Goal: Communication & Community: Answer question/provide support

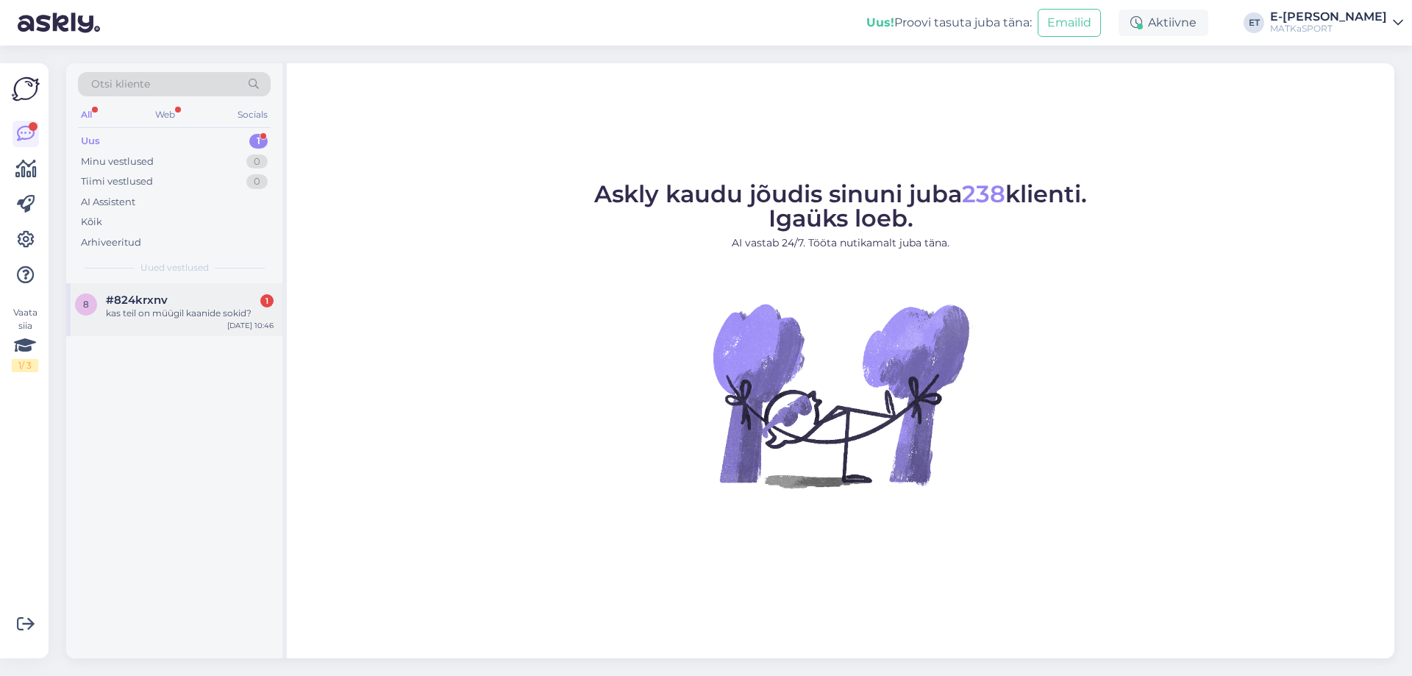
click at [216, 291] on div "8 #824krxnv 1 kas teil on müügil kaanide sokid? [DATE] 10:46" at bounding box center [174, 309] width 216 height 53
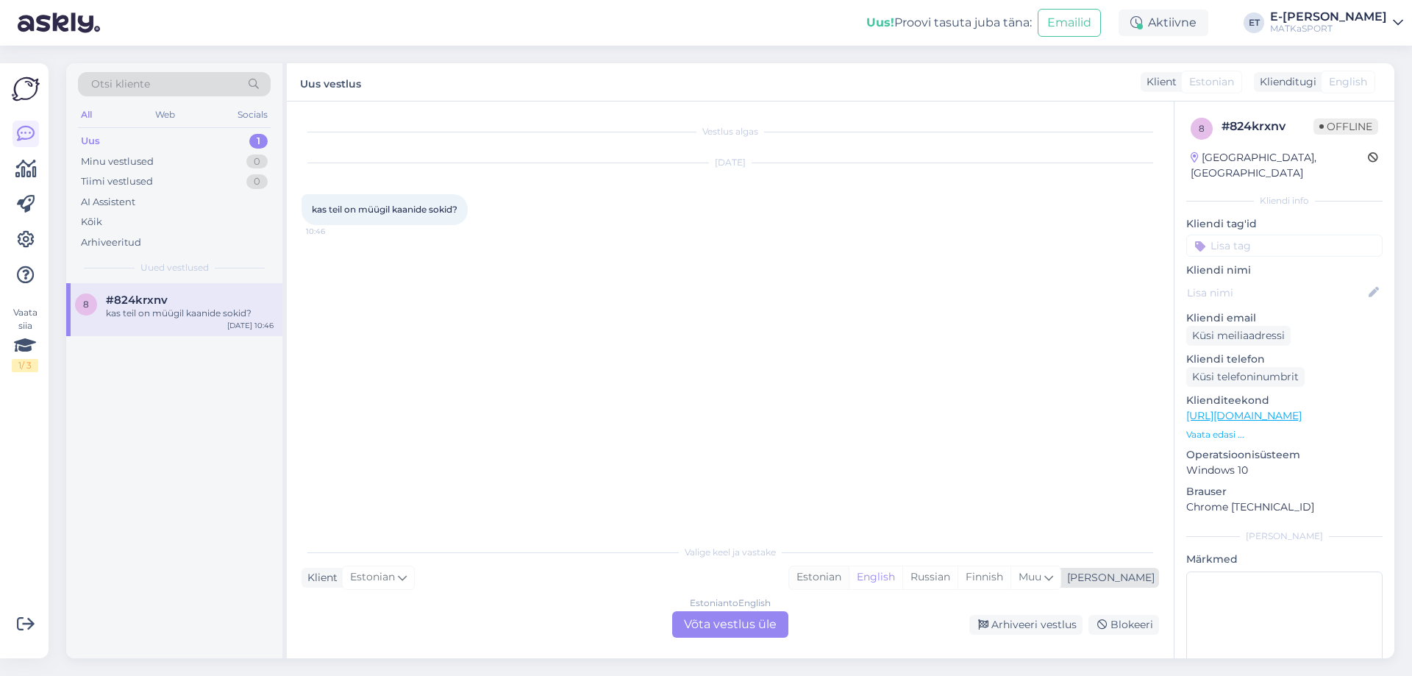
click at [849, 575] on div "Estonian" at bounding box center [819, 577] width 60 height 22
click at [739, 623] on div "Estonian to Estonian Võta vestlus üle" at bounding box center [730, 624] width 116 height 26
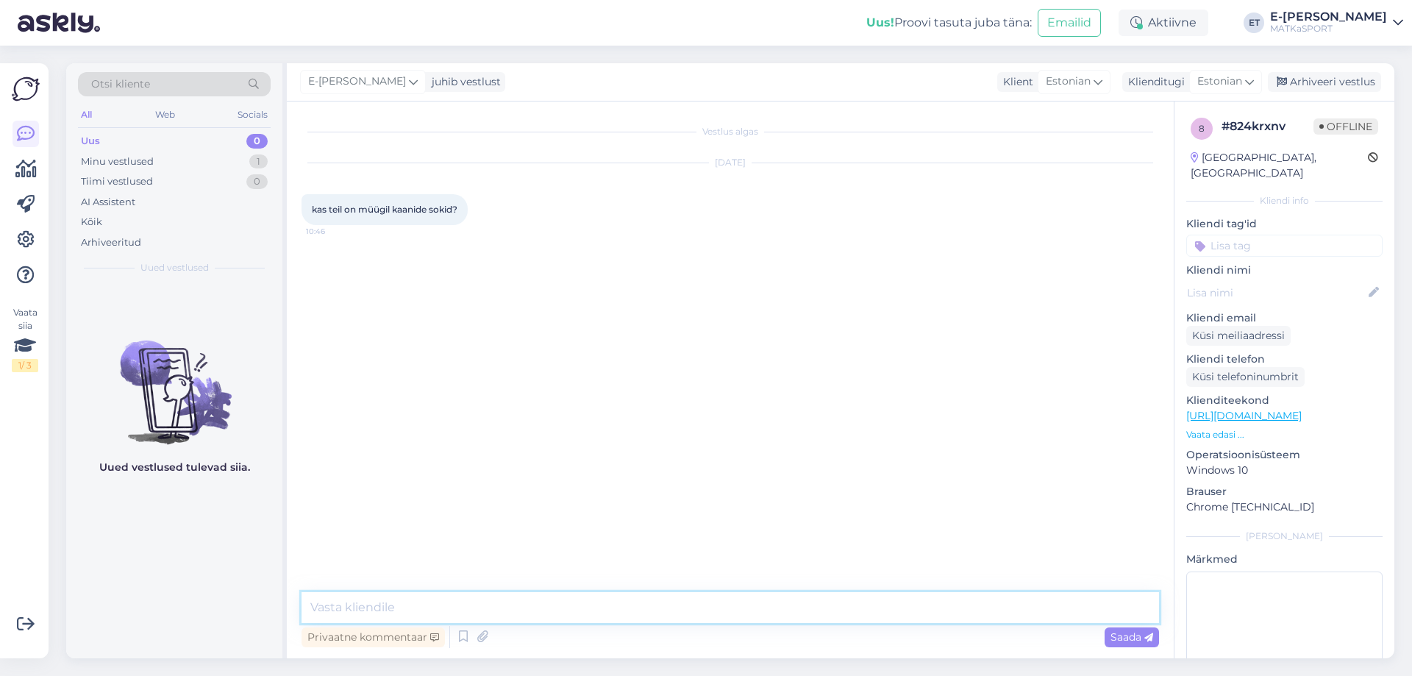
click at [455, 614] on textarea at bounding box center [731, 607] width 858 height 31
click at [522, 606] on textarea "Tere! Meie valikus on Lorpeni sokid, vaude ja" at bounding box center [731, 607] width 858 height 31
click at [667, 607] on textarea "Tere! Meie valikus on Lorpeni sokid, ja [PERSON_NAME] vaude ja" at bounding box center [731, 607] width 858 height 31
click at [603, 605] on textarea "Tere! Meie valikus on Lorpeni sokid, ja [PERSON_NAME] vaude ja" at bounding box center [731, 607] width 858 height 31
type textarea "Tere! Meie valikus on Lorpeni sokid, ja [PERSON_NAME] Vaude ja Aclima sokke."
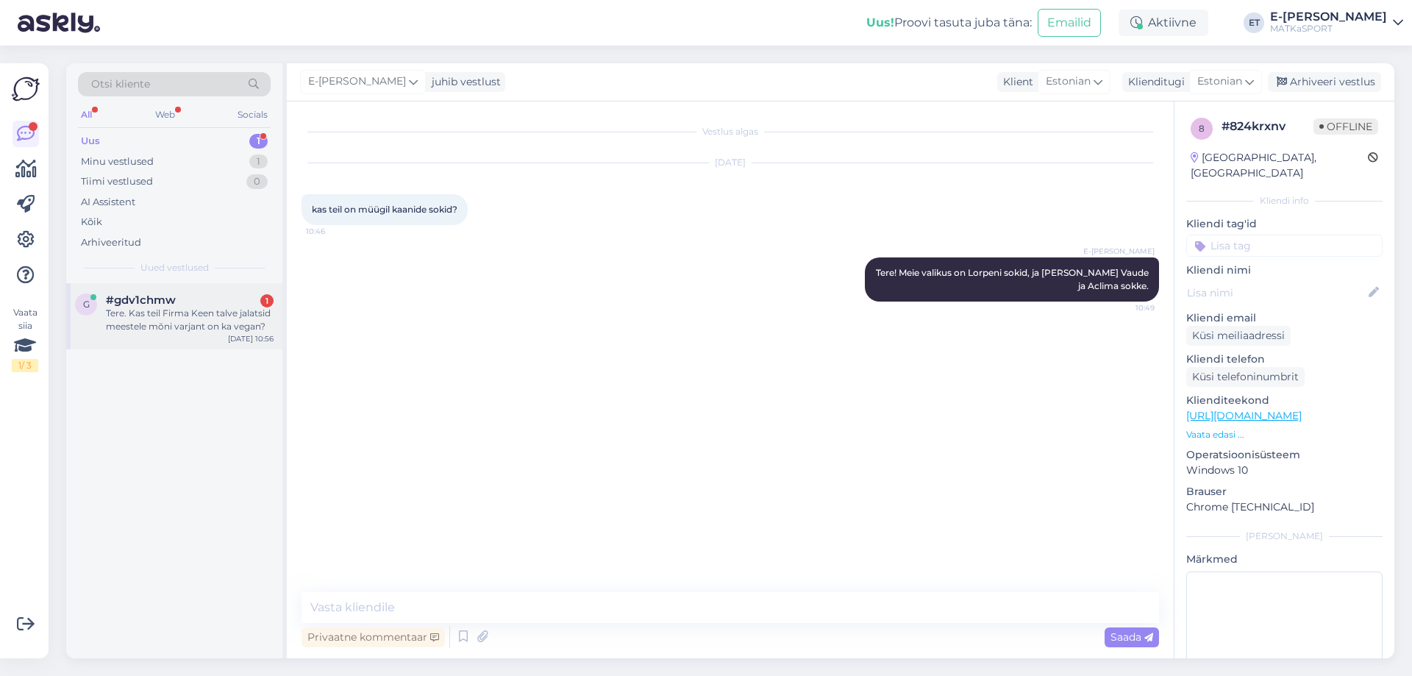
click at [172, 322] on div "Tere. Kas teil Firma Keen talve jalatsid meestele mõni varjant on ka vegan?" at bounding box center [190, 320] width 168 height 26
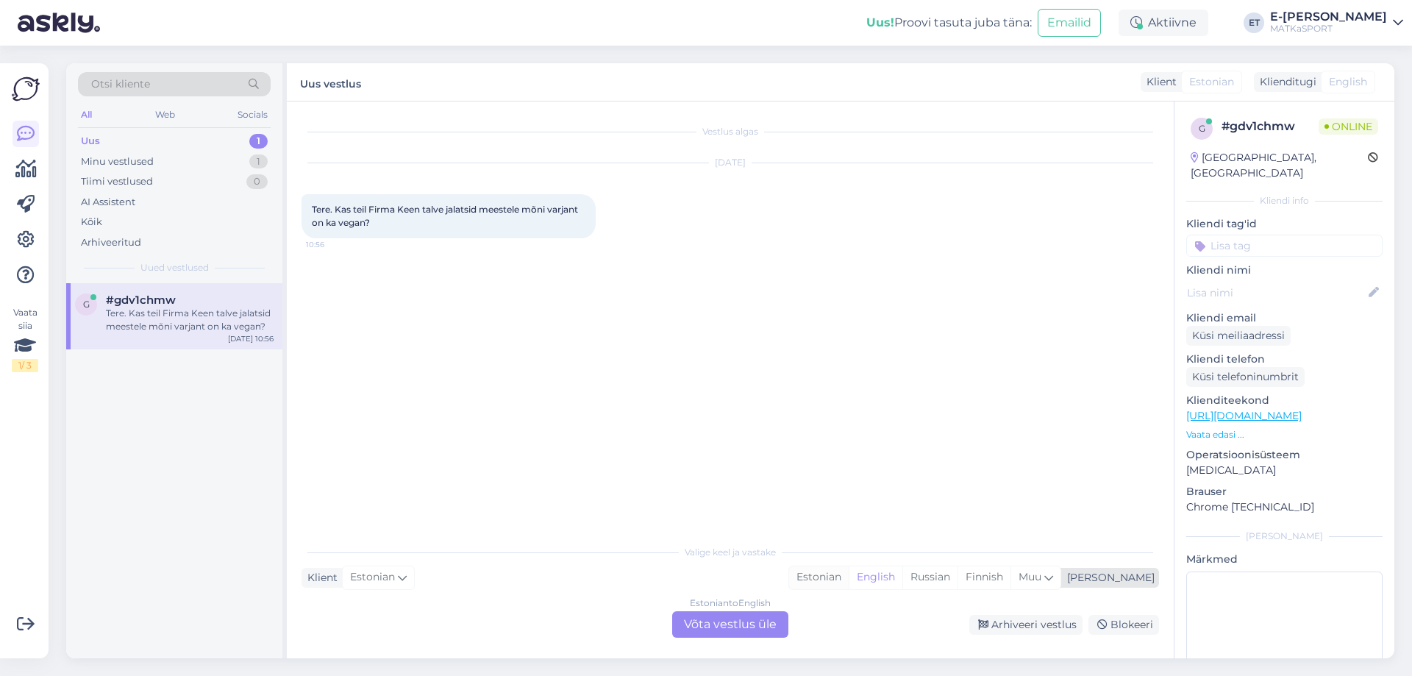
click at [849, 577] on div "Estonian" at bounding box center [819, 577] width 60 height 22
click at [720, 619] on div "Estonian to Estonian Võta vestlus üle" at bounding box center [730, 624] width 116 height 26
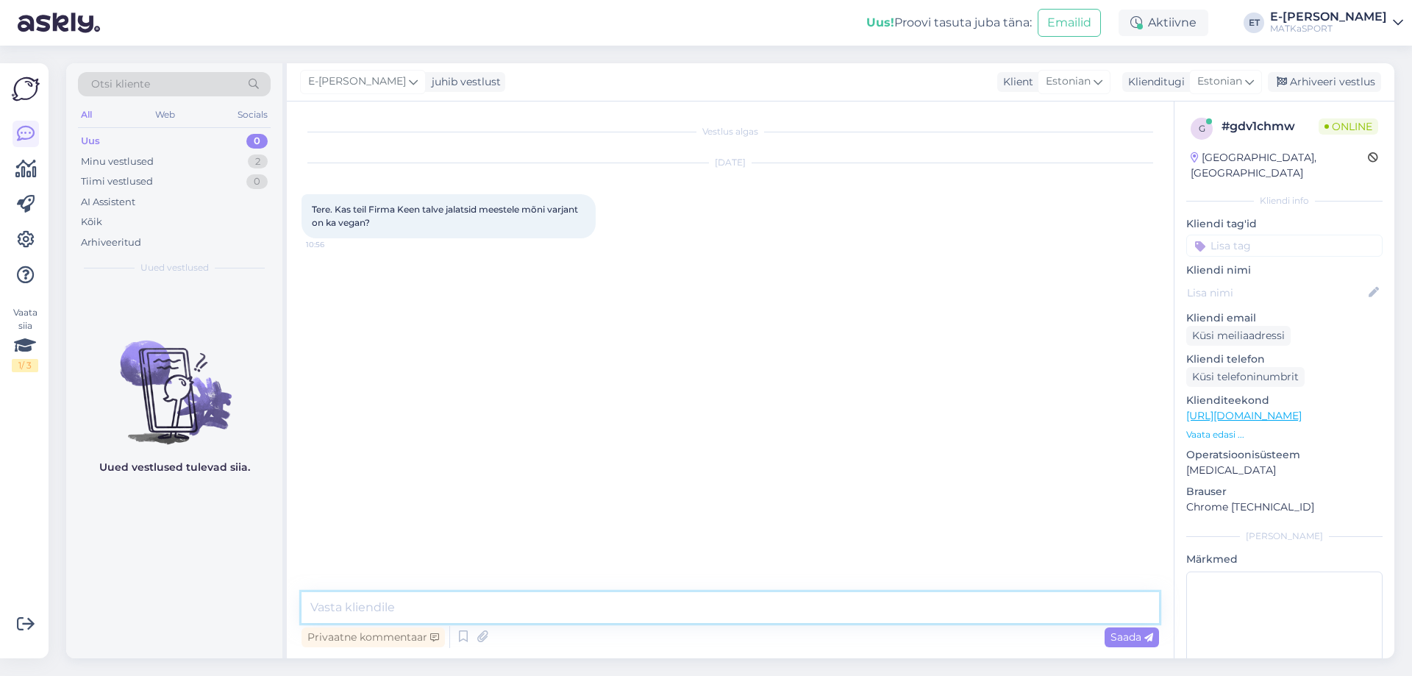
click at [488, 603] on textarea at bounding box center [731, 607] width 858 height 31
paste textarea "Environmentally Preferred Leather"
type textarea "Tere! Keen ise toob välja, et talvesaabastel on kasutusel Environmentally Prefe…"
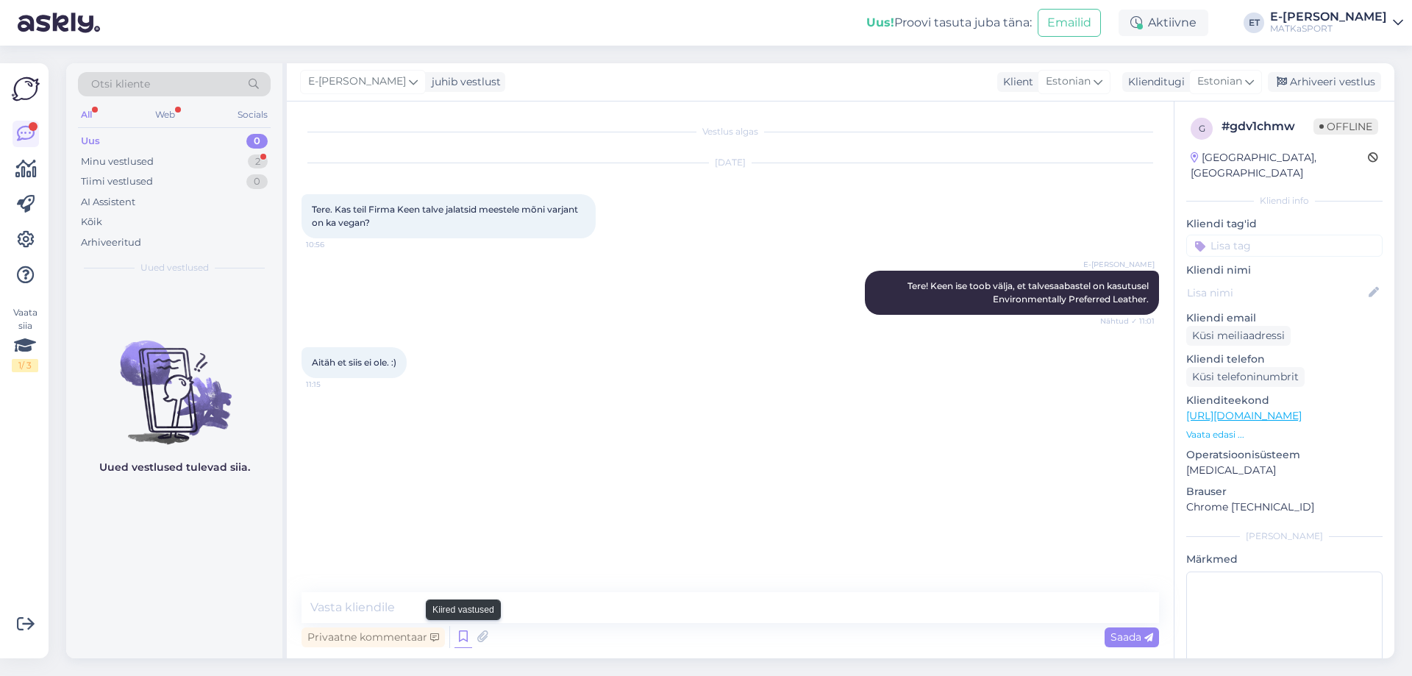
click at [469, 636] on icon at bounding box center [464, 637] width 18 height 22
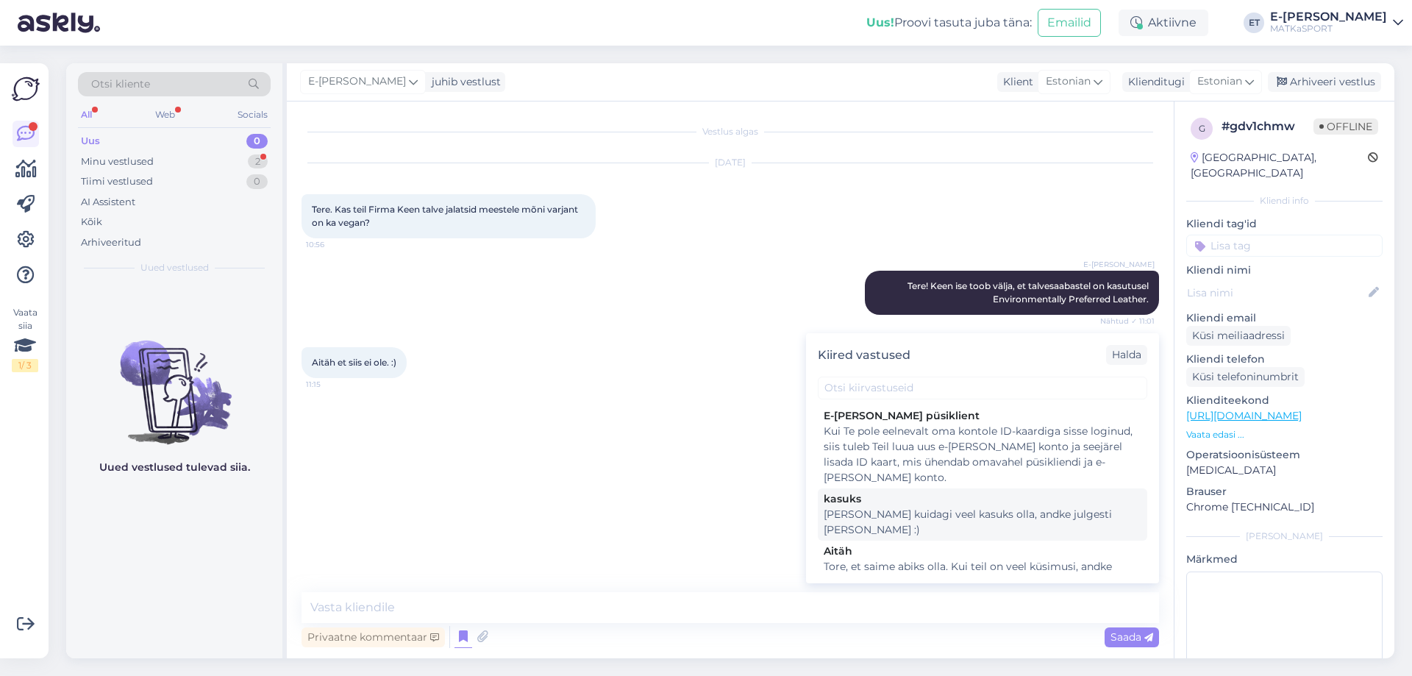
click at [863, 513] on div "[PERSON_NAME] kuidagi veel kasuks olla, andke julgesti [PERSON_NAME] :)" at bounding box center [983, 522] width 318 height 31
type textarea "[PERSON_NAME] kuidagi veel kasuks olla, andke julgesti [PERSON_NAME] :)"
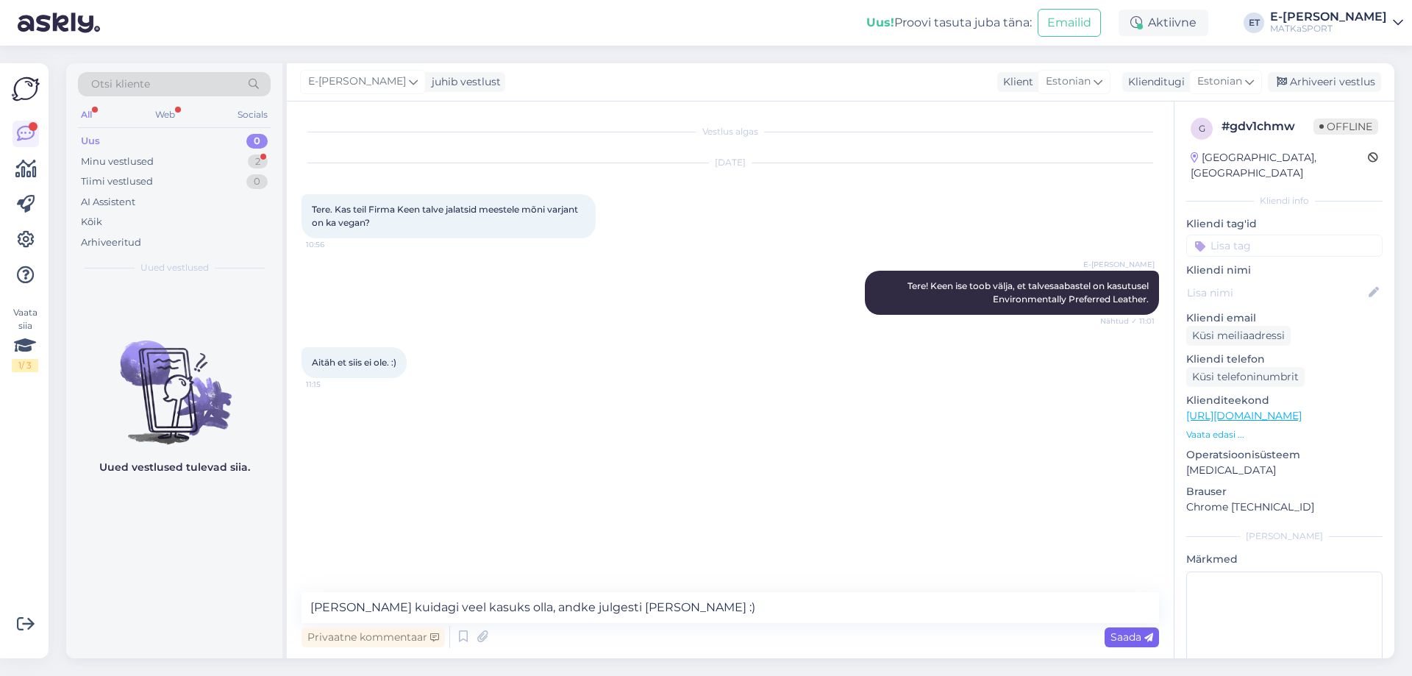
click at [1140, 638] on span "Saada" at bounding box center [1132, 636] width 43 height 13
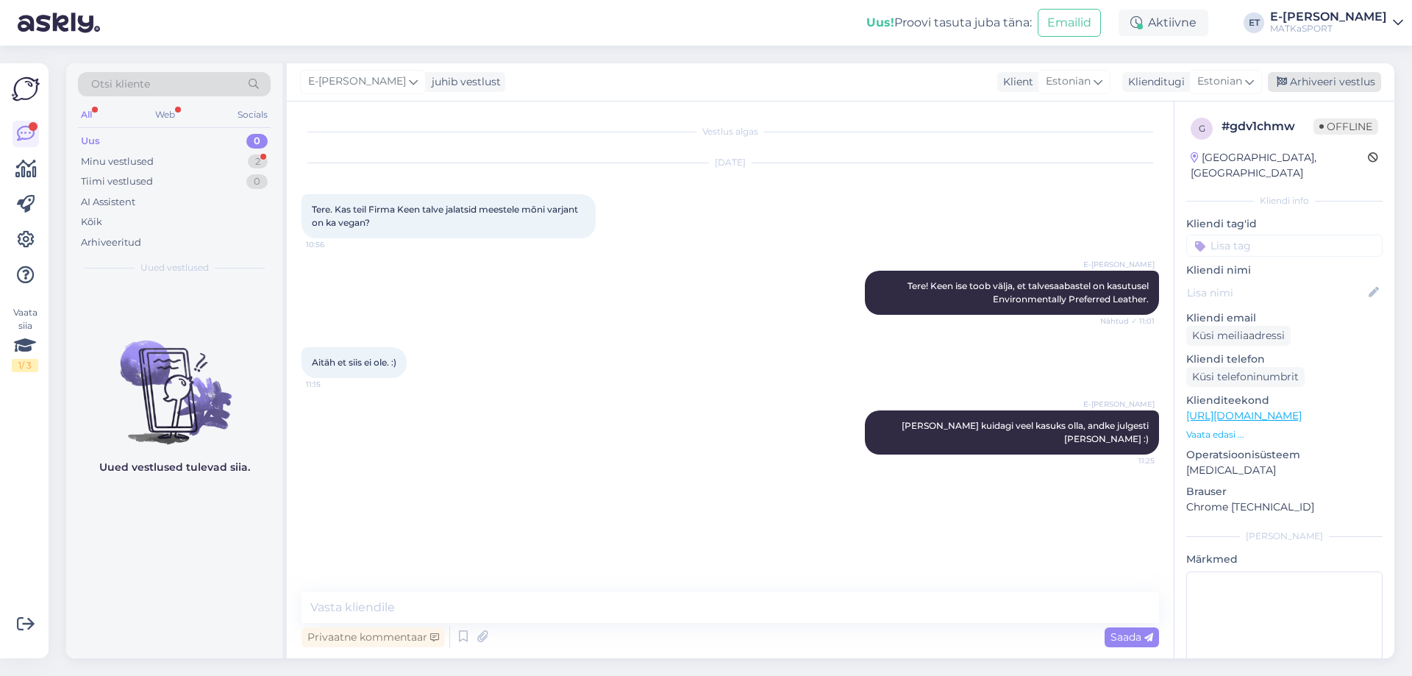
click at [1313, 77] on div "Arhiveeri vestlus" at bounding box center [1324, 82] width 113 height 20
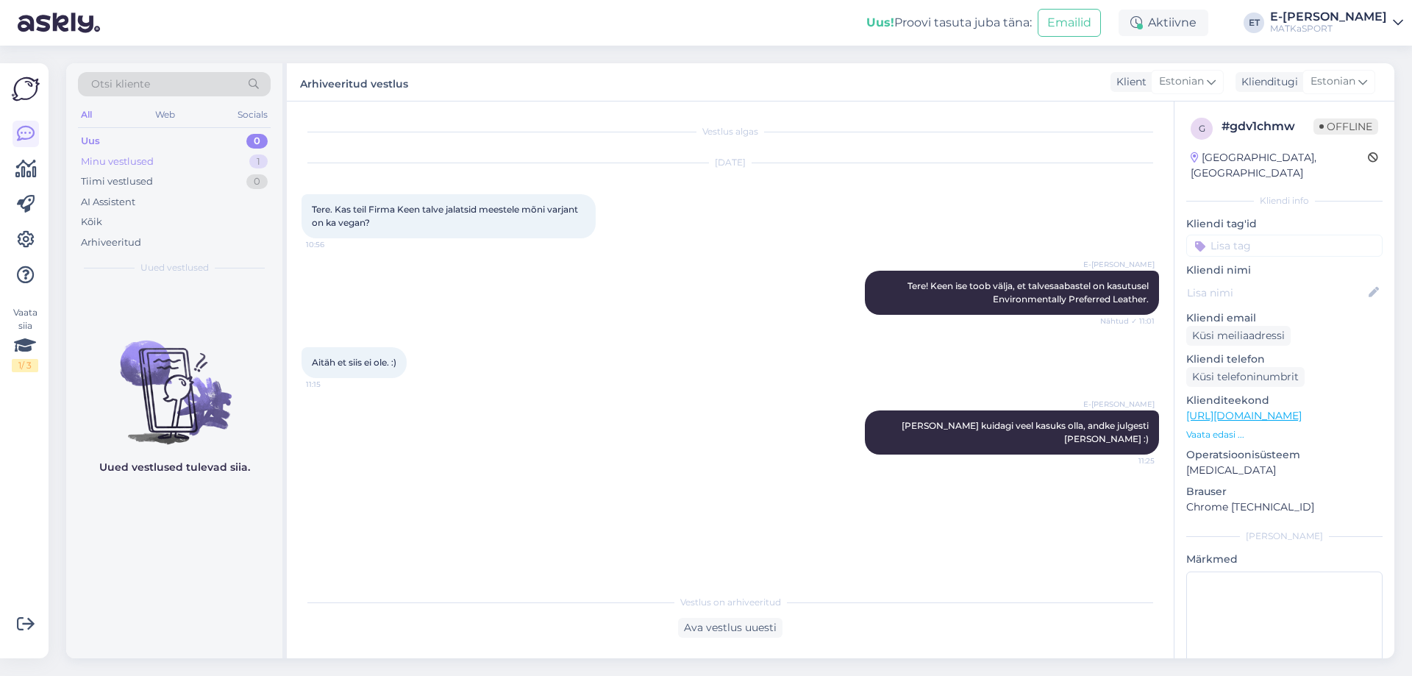
click at [230, 168] on div "Minu vestlused 1" at bounding box center [174, 162] width 193 height 21
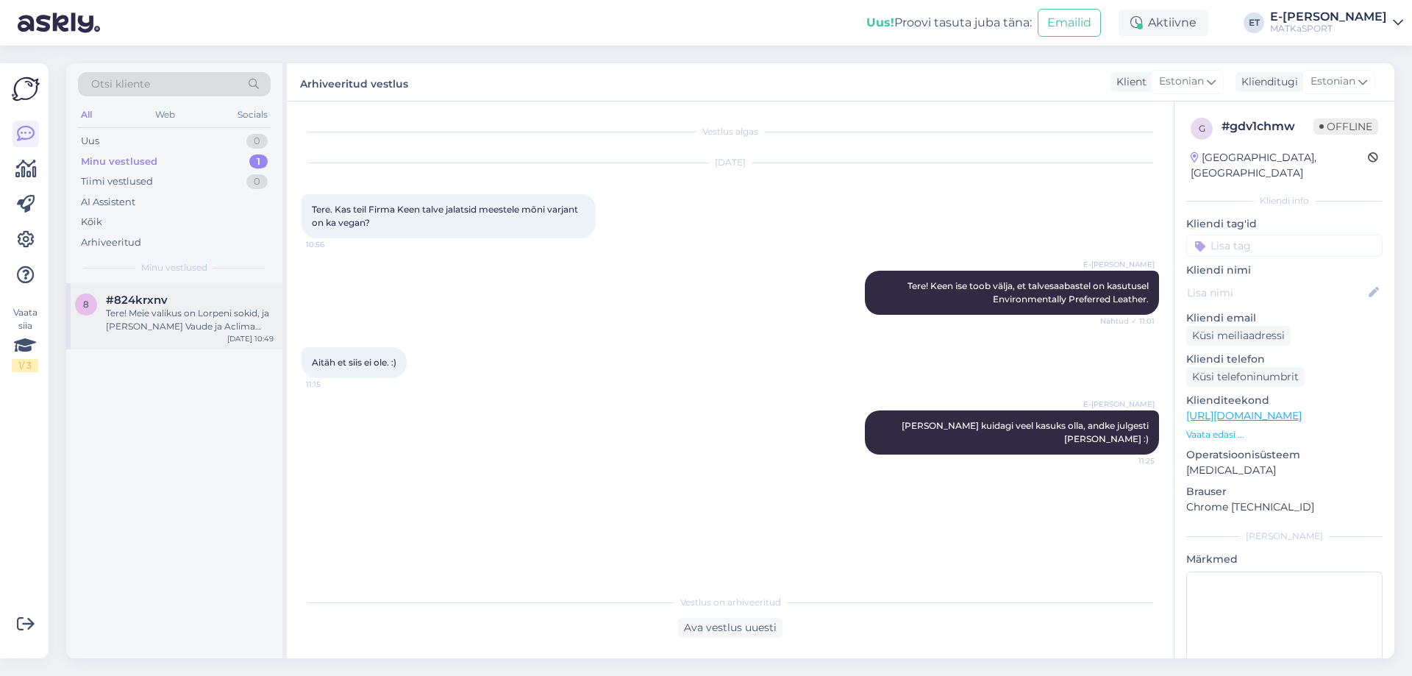
click at [180, 295] on div "#824krxnv" at bounding box center [190, 300] width 168 height 13
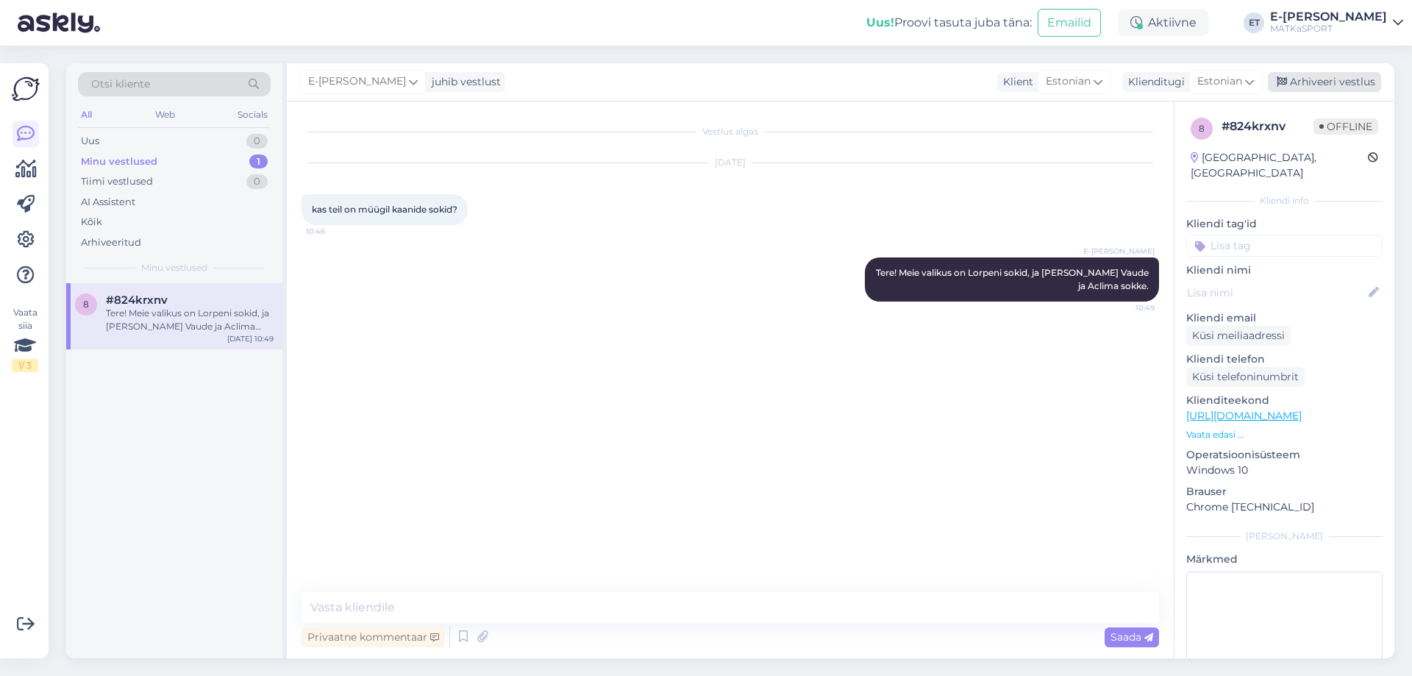
click at [1321, 77] on div "Arhiveeri vestlus" at bounding box center [1324, 82] width 113 height 20
